Goal: Transaction & Acquisition: Purchase product/service

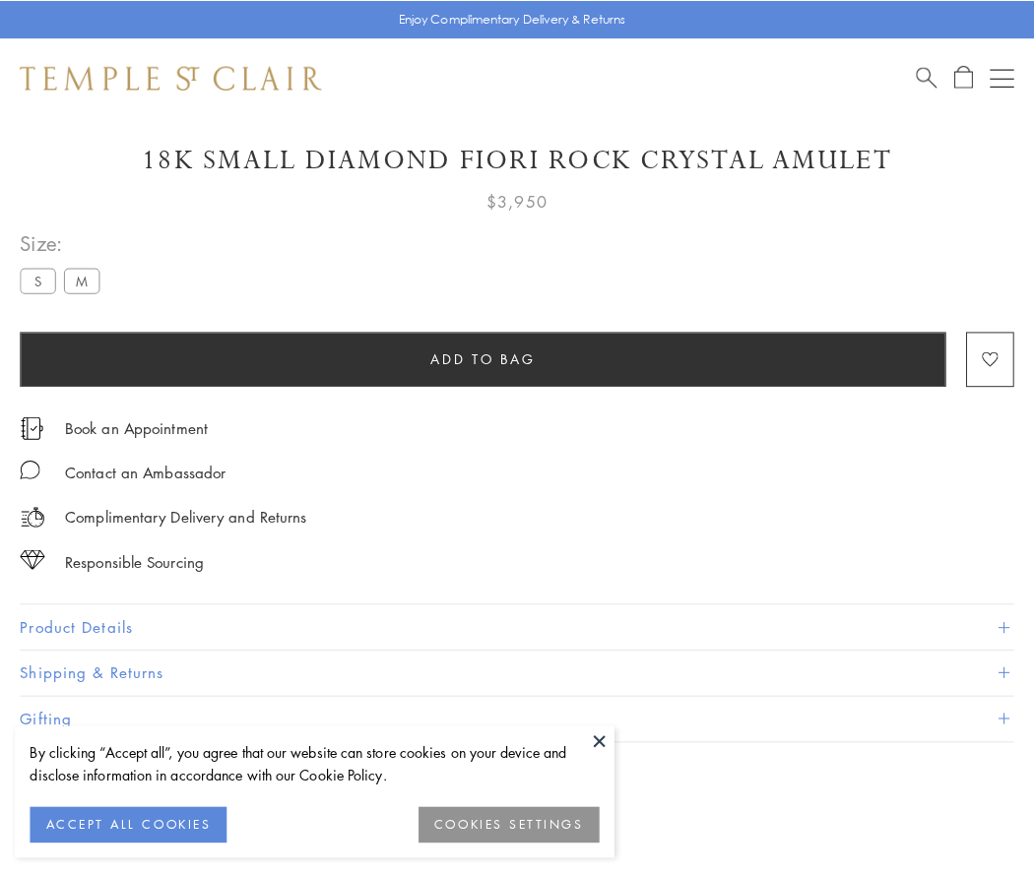
scroll to position [94, 0]
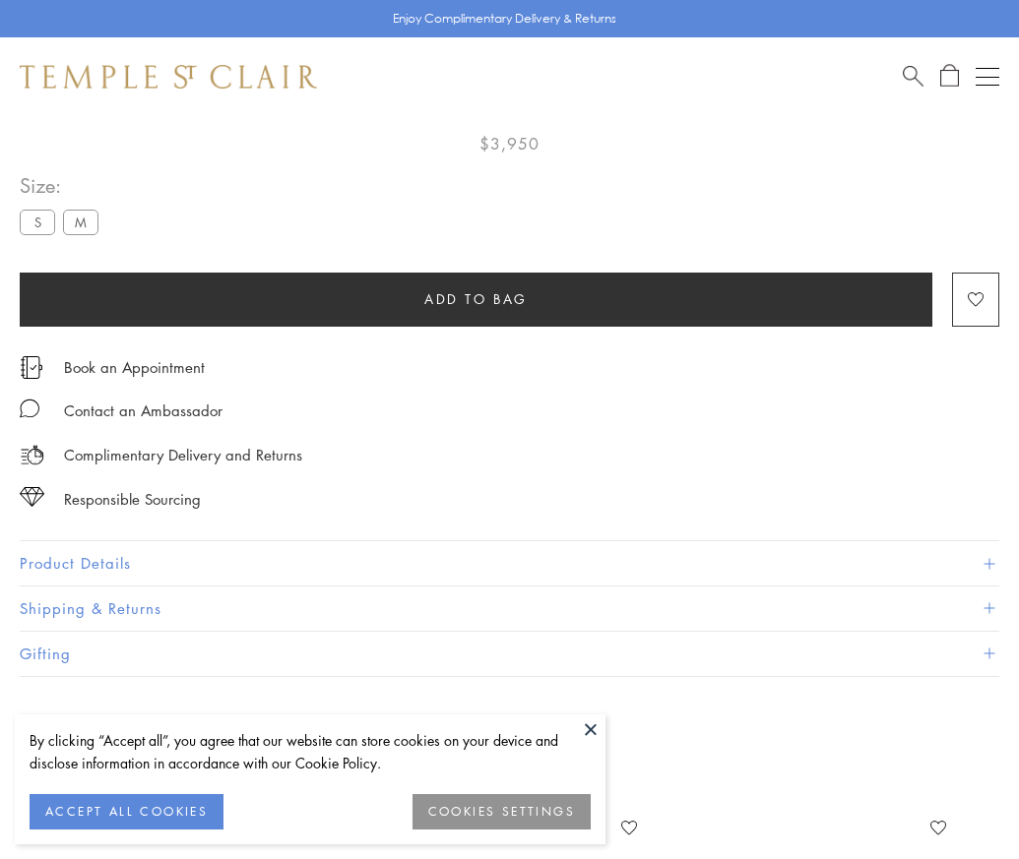
click at [475, 298] on span "Add to bag" at bounding box center [475, 299] width 103 height 22
